Goal: Information Seeking & Learning: Learn about a topic

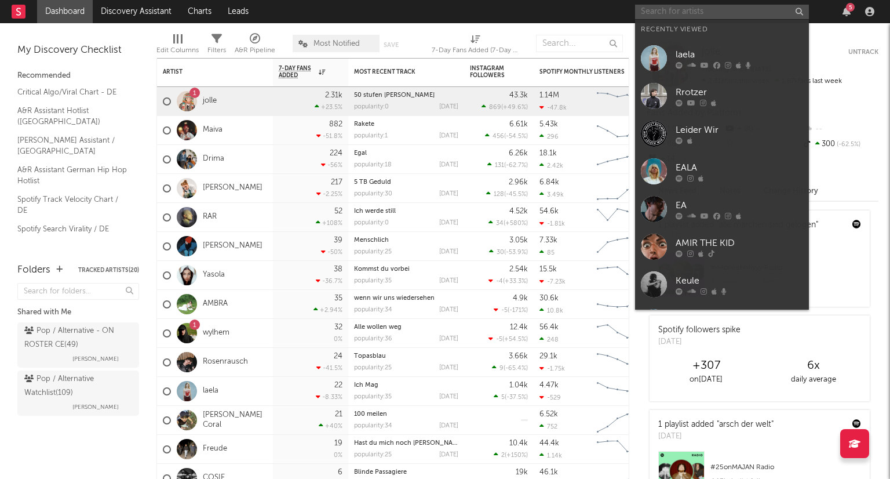
click at [656, 12] on input "text" at bounding box center [722, 12] width 174 height 14
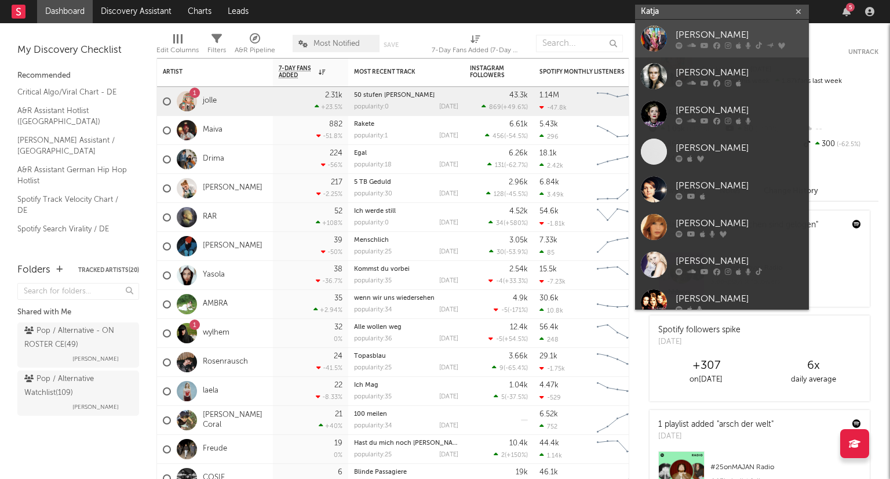
type input "Katja"
click at [713, 26] on link "[PERSON_NAME]" at bounding box center [722, 39] width 174 height 38
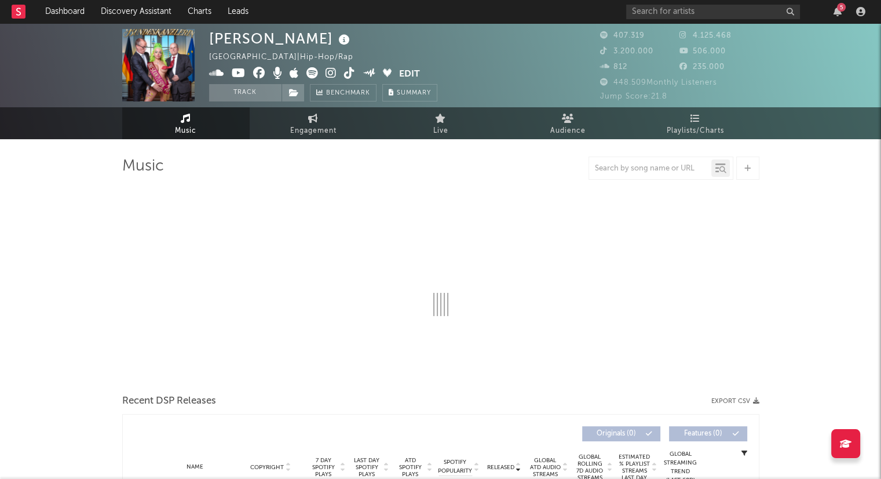
select select "6m"
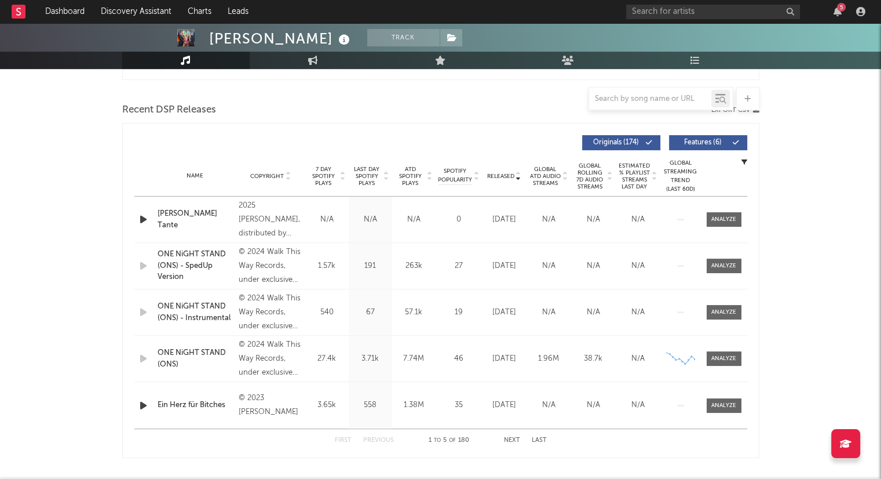
scroll to position [386, 0]
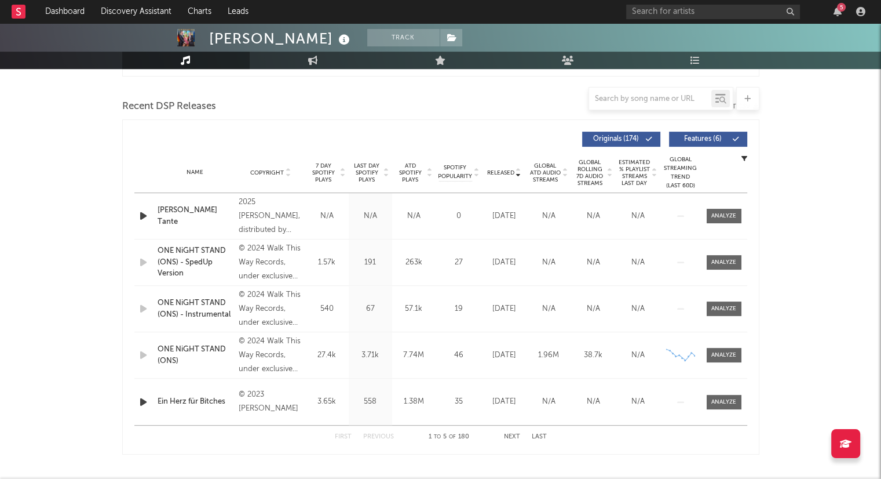
click at [508, 435] on button "Next" at bounding box center [512, 436] width 16 height 6
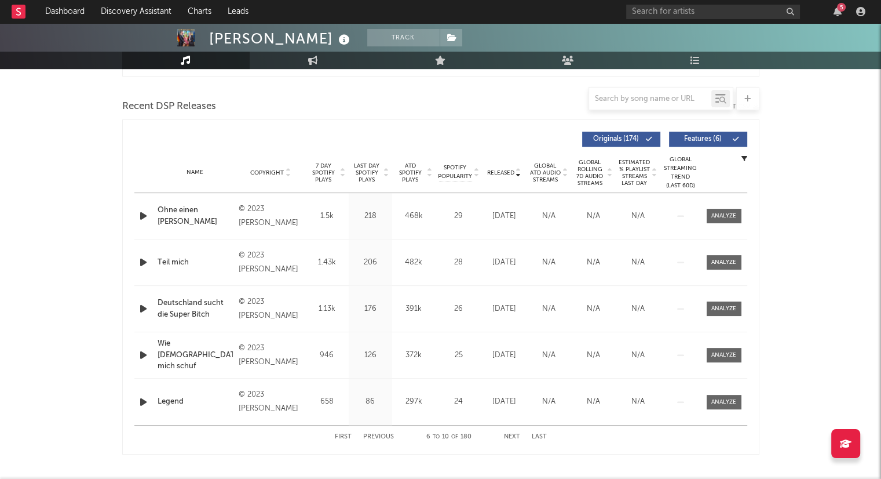
click at [510, 439] on div "First Previous 6 to 10 of 180 Next Last" at bounding box center [441, 436] width 212 height 23
click at [515, 436] on button "Next" at bounding box center [512, 436] width 16 height 6
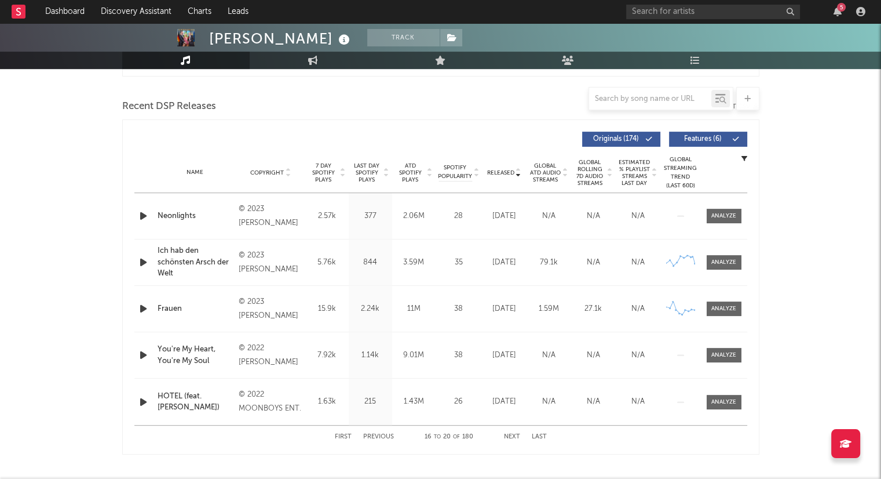
click at [515, 436] on button "Next" at bounding box center [512, 436] width 16 height 6
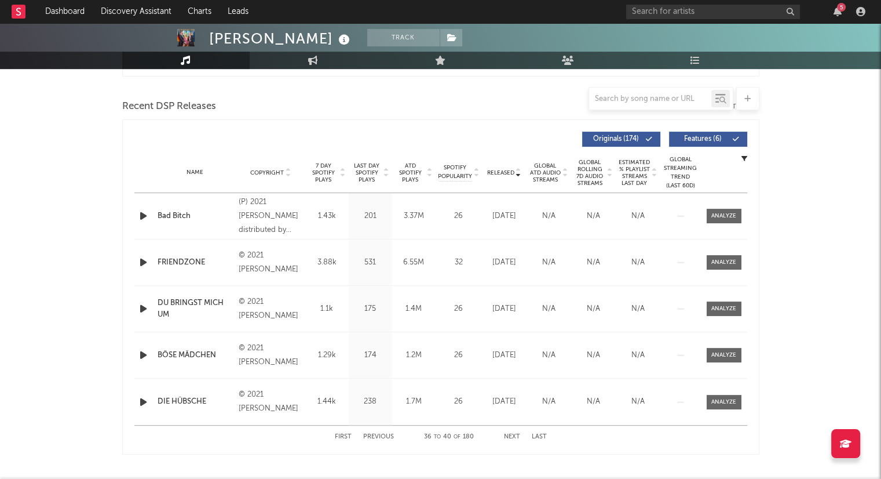
click at [515, 436] on button "Next" at bounding box center [512, 436] width 16 height 6
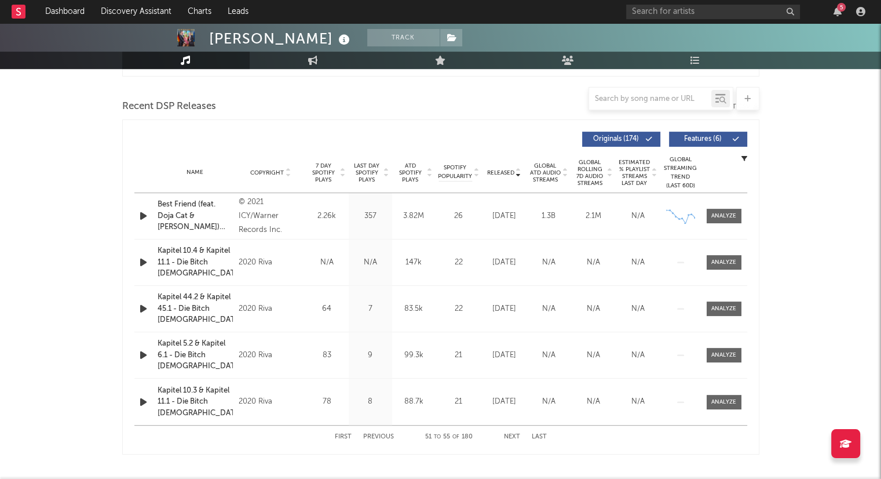
click at [515, 436] on button "Next" at bounding box center [512, 436] width 16 height 6
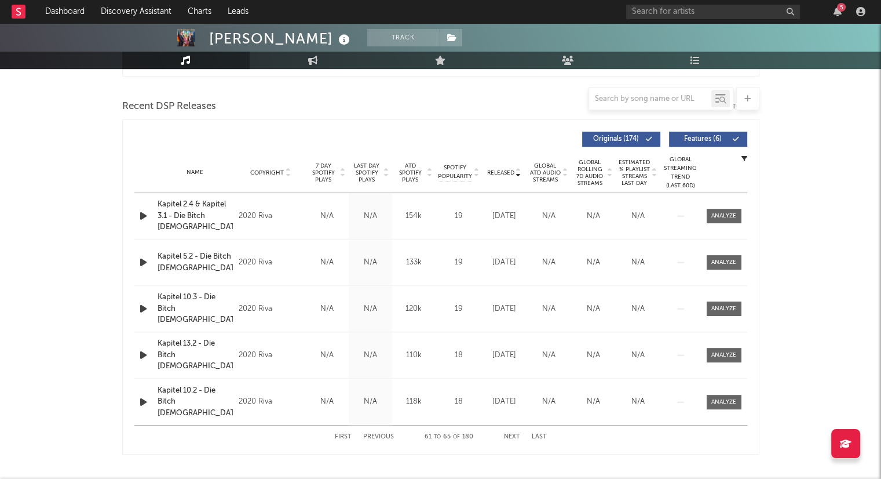
click at [515, 436] on button "Next" at bounding box center [512, 436] width 16 height 6
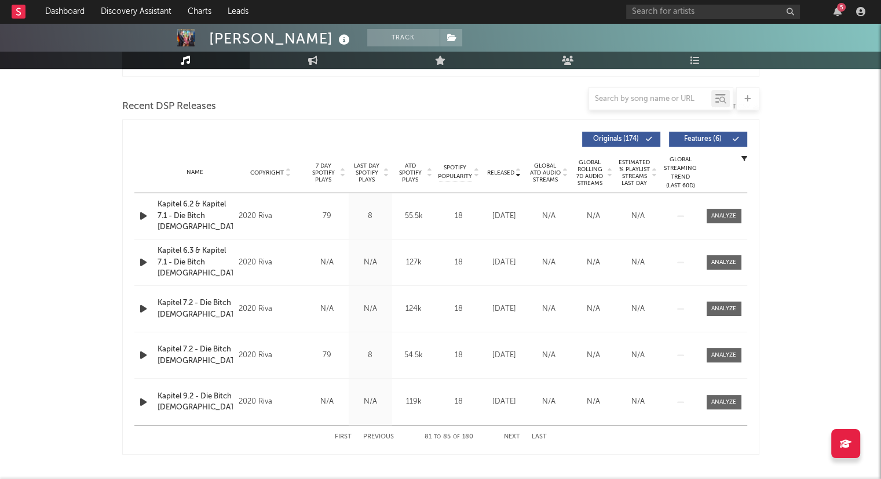
click at [515, 436] on button "Next" at bounding box center [512, 436] width 16 height 6
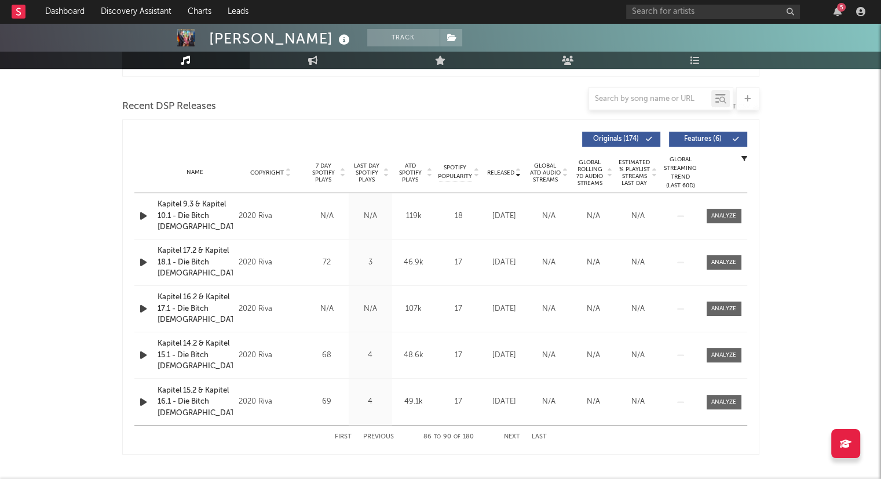
click at [515, 436] on button "Next" at bounding box center [512, 436] width 16 height 6
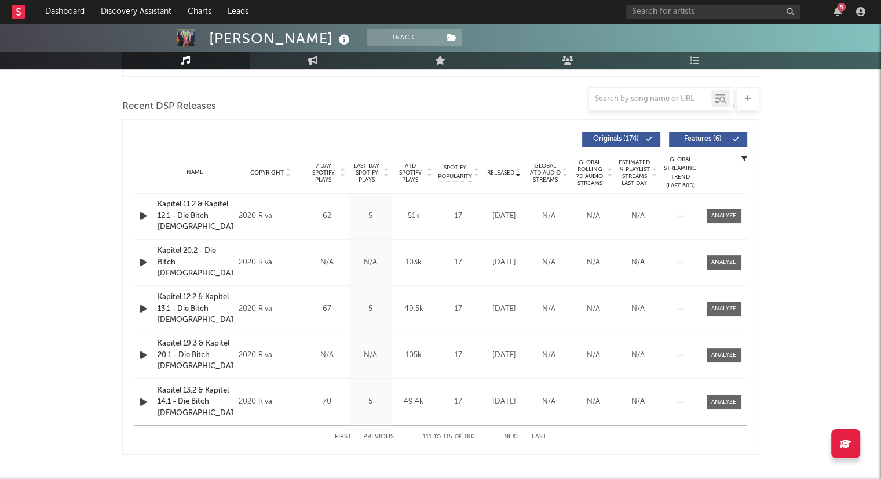
click at [515, 436] on button "Next" at bounding box center [512, 436] width 16 height 6
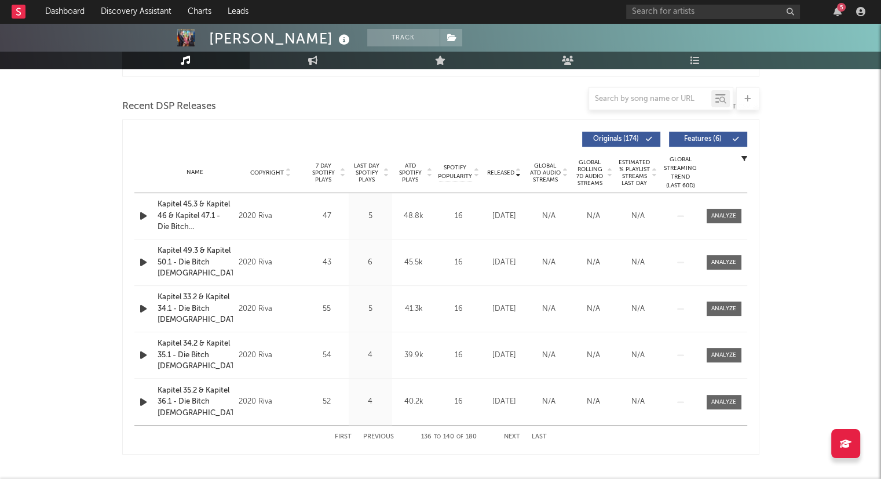
drag, startPoint x: 515, startPoint y: 436, endPoint x: 522, endPoint y: 446, distance: 11.9
click at [522, 446] on div "First Previous 136 to 140 of 180 Next Last" at bounding box center [441, 436] width 212 height 23
click at [513, 433] on button "Next" at bounding box center [512, 436] width 16 height 6
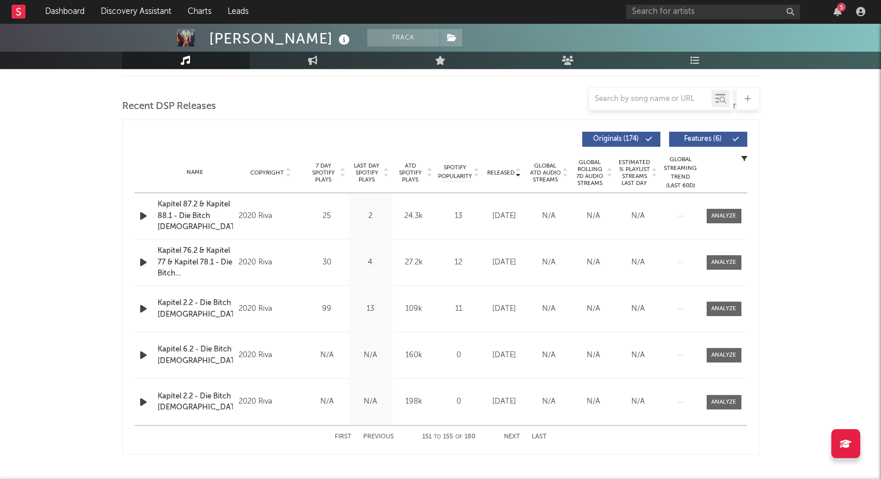
click at [513, 433] on button "Next" at bounding box center [512, 436] width 16 height 6
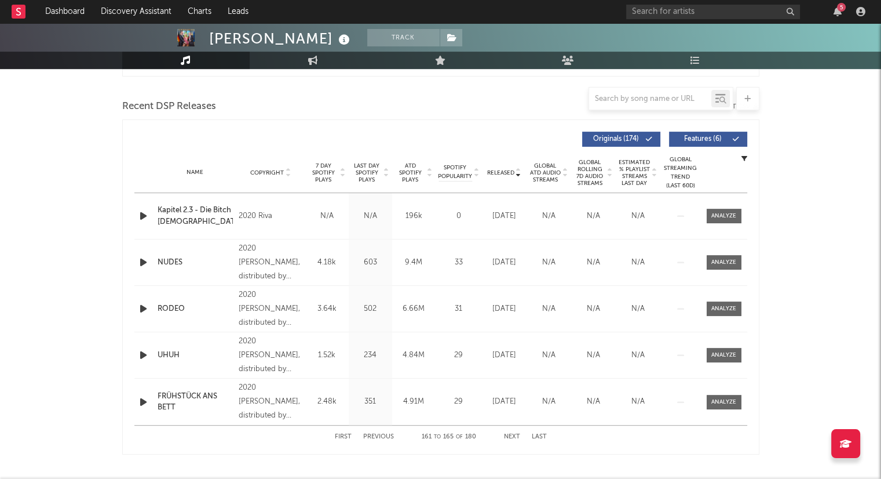
click at [513, 433] on button "Next" at bounding box center [512, 436] width 16 height 6
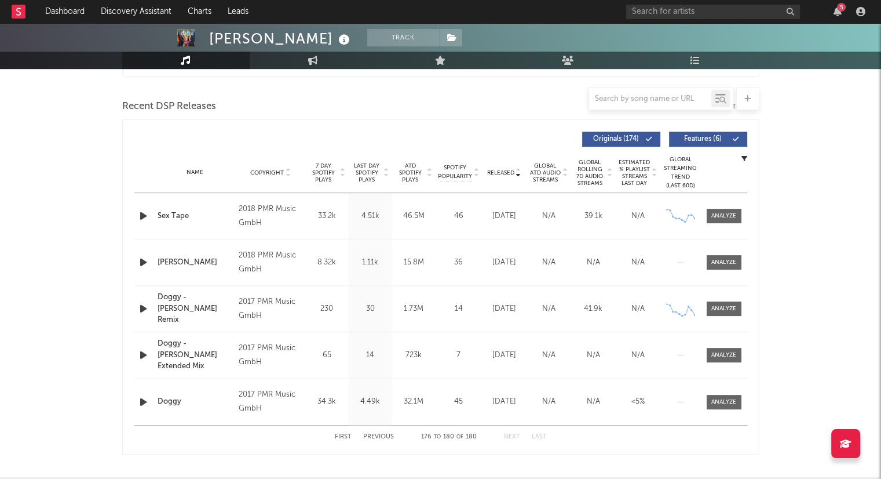
click at [513, 433] on button "Next" at bounding box center [512, 436] width 16 height 6
click at [428, 173] on icon at bounding box center [430, 175] width 6 height 5
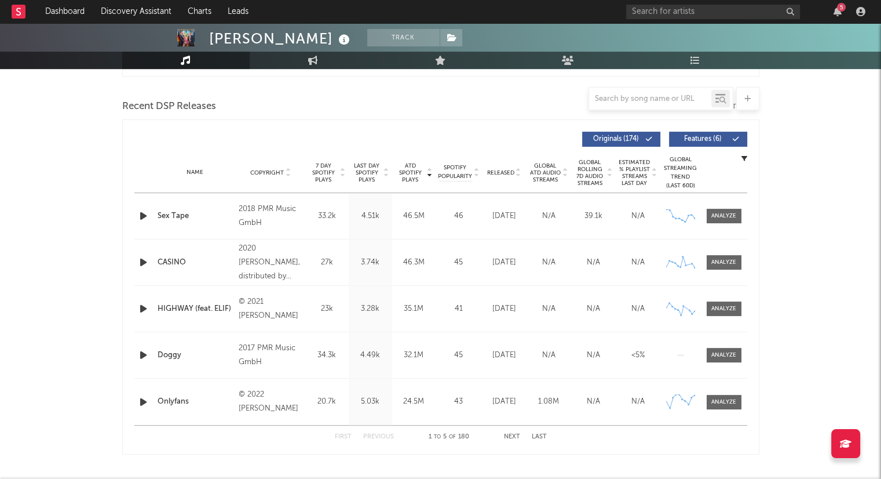
click at [457, 305] on div "41" at bounding box center [459, 309] width 41 height 12
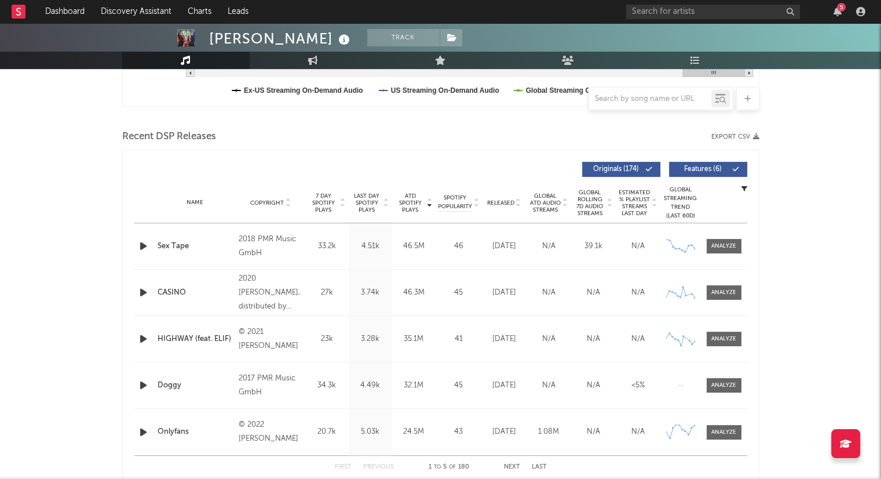
scroll to position [0, 0]
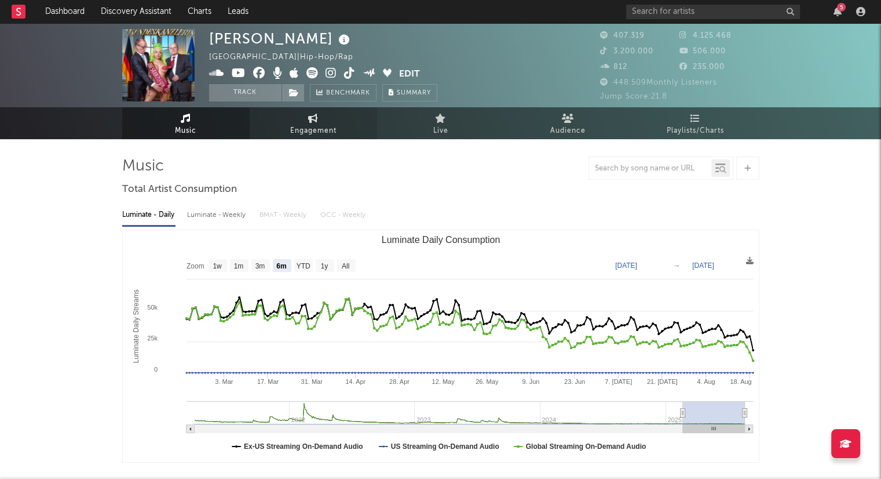
click at [327, 120] on link "Engagement" at bounding box center [313, 123] width 127 height 32
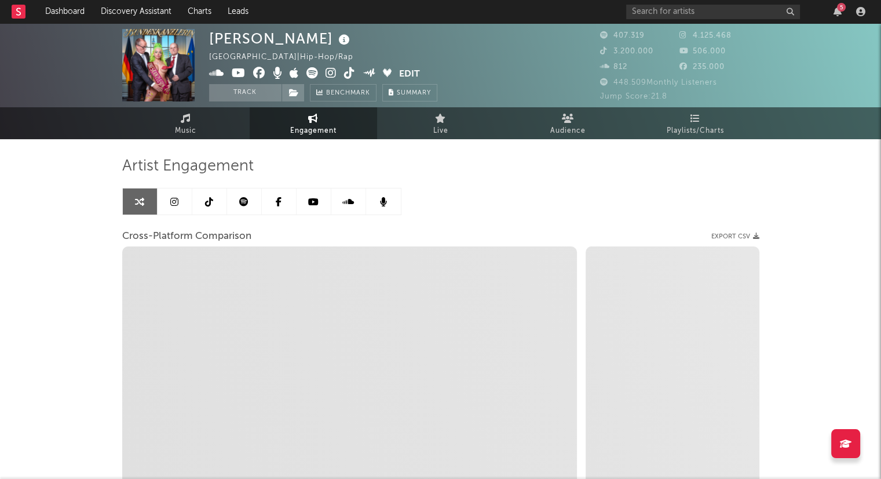
select select "1w"
select select "1m"
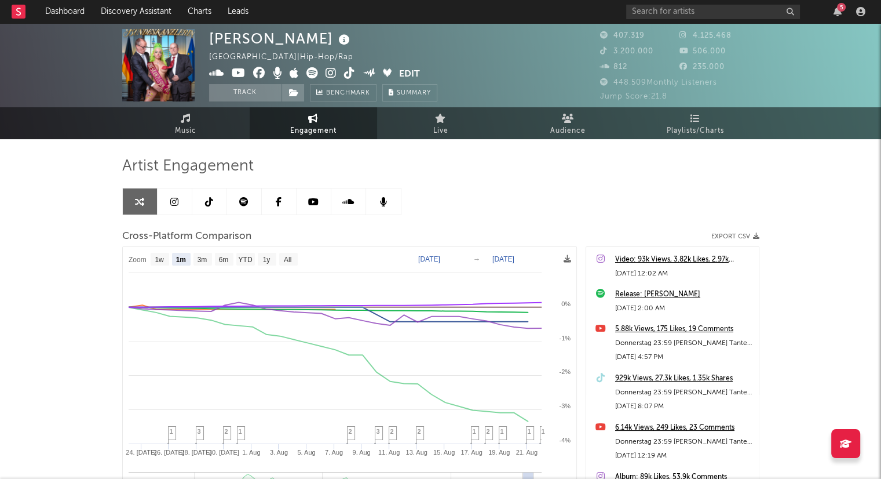
click at [247, 197] on icon at bounding box center [243, 201] width 9 height 9
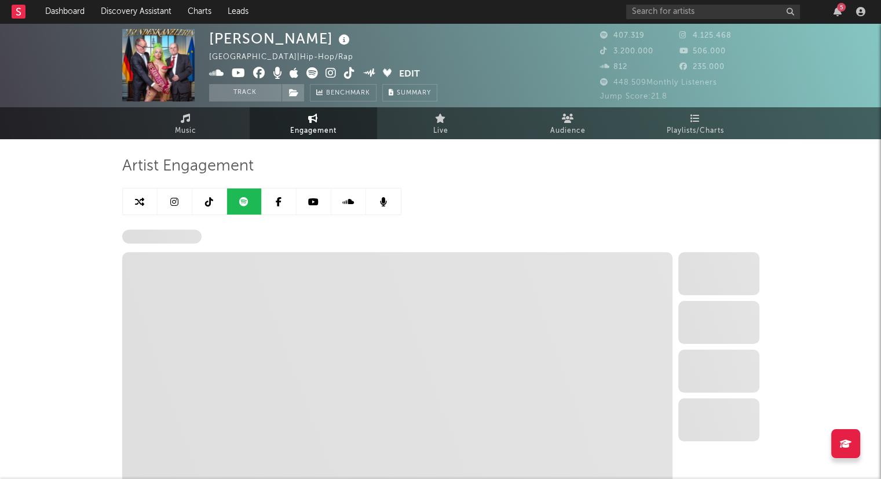
select select "6m"
select select "1w"
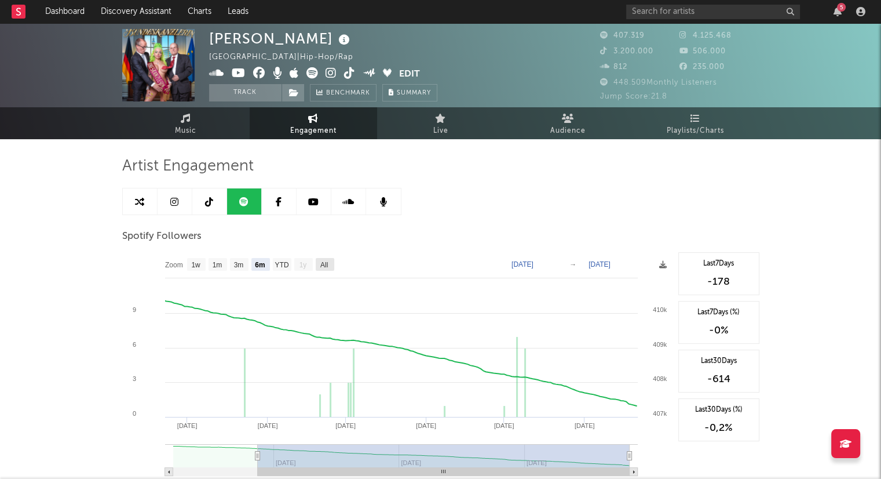
click at [323, 263] on text "All" at bounding box center [324, 265] width 8 height 8
select select "All"
type input "[DATE]"
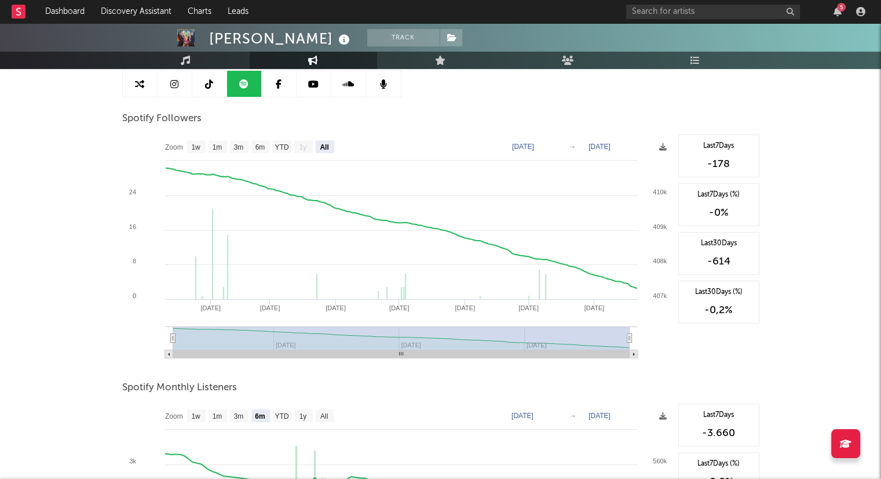
click at [323, 263] on rect at bounding box center [397, 250] width 550 height 232
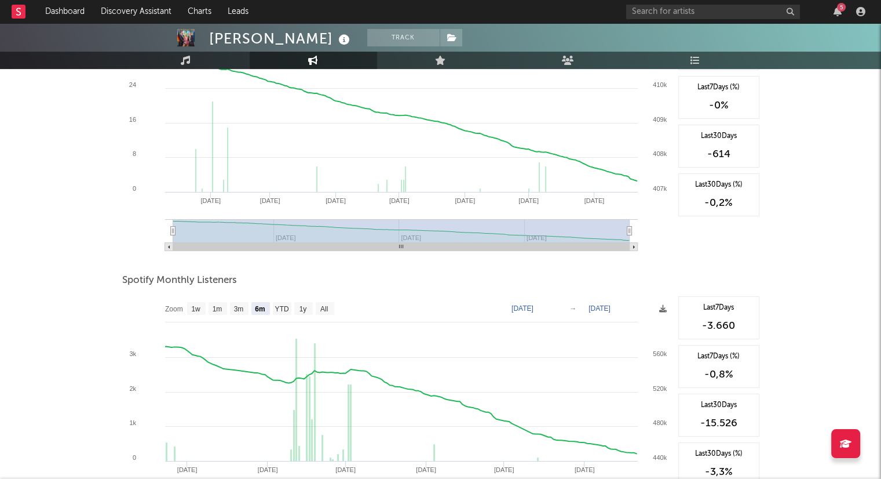
scroll to position [229, 0]
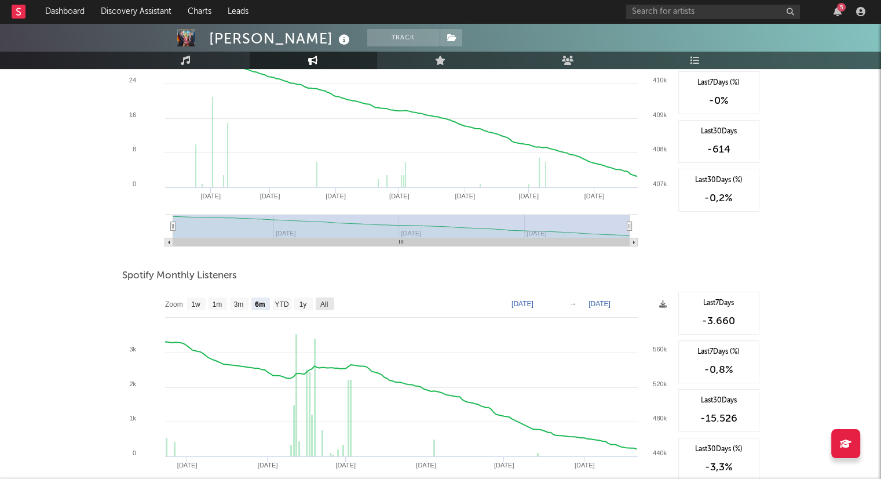
click at [326, 306] on text "All" at bounding box center [324, 304] width 8 height 8
select select "All"
type input "[DATE]"
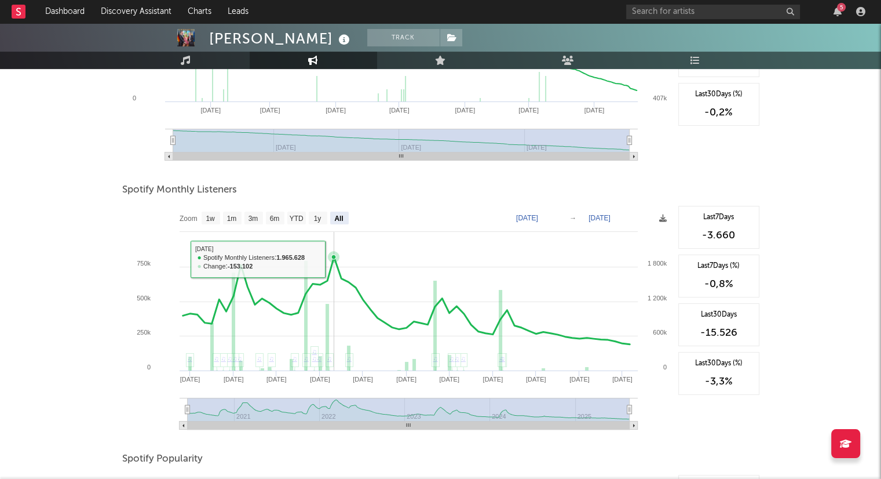
scroll to position [329, 0]
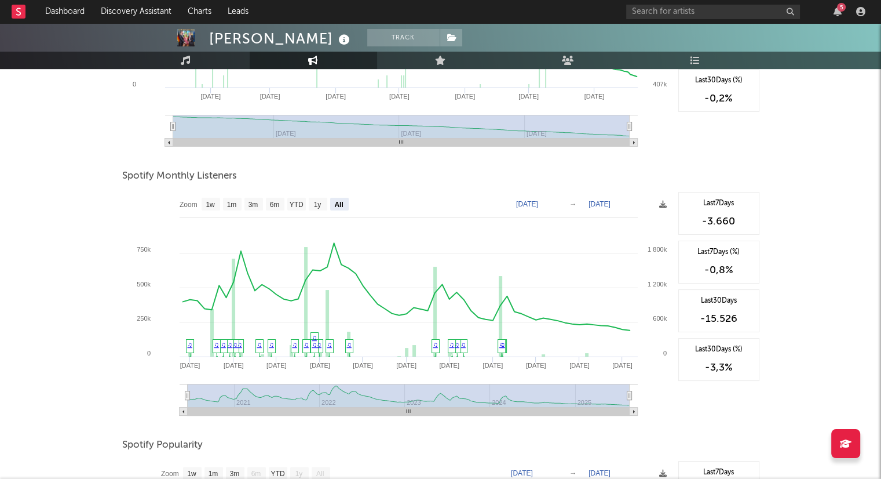
click at [181, 408] on rect at bounding box center [183, 411] width 8 height 8
drag, startPoint x: 185, startPoint y: 395, endPoint x: 156, endPoint y: 393, distance: 29.6
click at [156, 393] on icon "Created with Highcharts 10.3.3 [DATE] '[DATE] Jan '[DATE] Jan '[DATE] Jan '[DAT…" at bounding box center [397, 308] width 550 height 232
click at [181, 200] on text "Zoom" at bounding box center [189, 204] width 18 height 8
click at [538, 200] on text "[DATE]" at bounding box center [527, 204] width 22 height 8
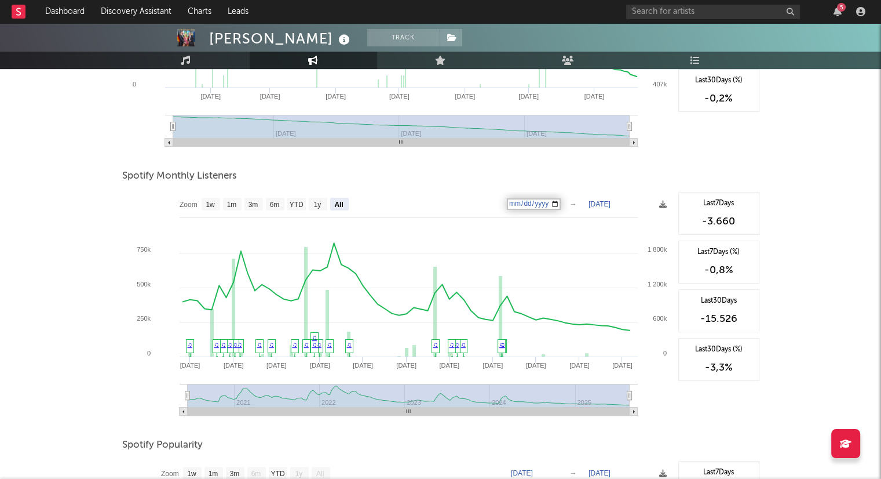
click at [559, 202] on input "[DATE]" at bounding box center [534, 204] width 54 height 12
click at [681, 403] on div "Last 7 Days -3.660 Last 7 Days (%) -0,8 % Last 30 Days -15.526 Last 30 Days (%)…" at bounding box center [716, 308] width 87 height 232
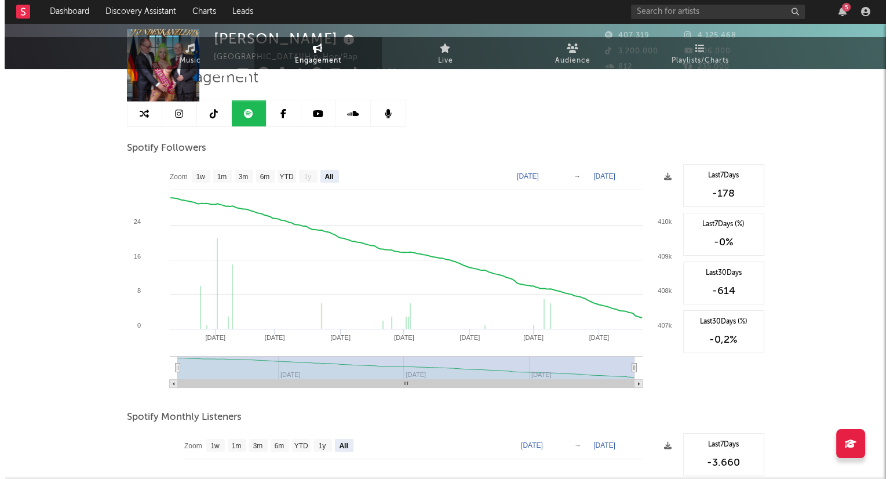
scroll to position [0, 0]
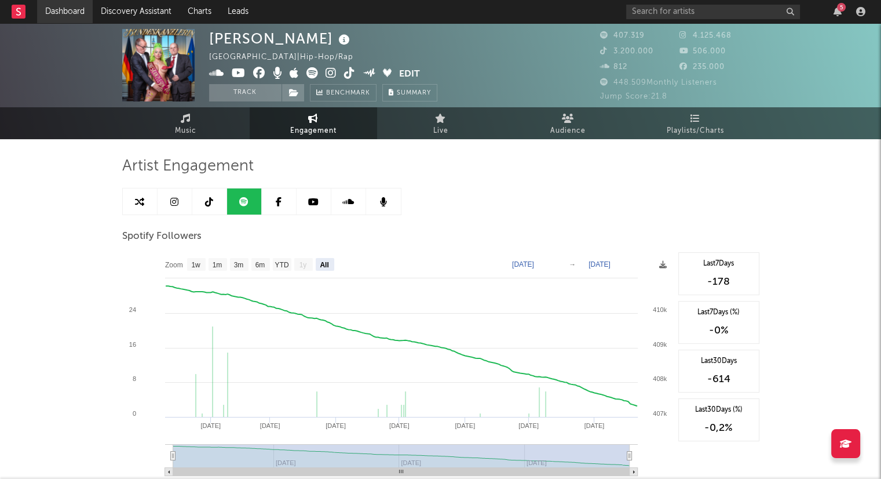
click at [57, 21] on link "Dashboard" at bounding box center [65, 11] width 56 height 23
